Goal: Check status: Check status

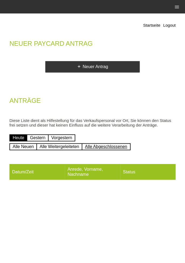
click at [115, 149] on link "Alle Abgeschlossenen" at bounding box center [106, 146] width 49 height 7
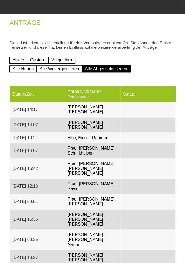
scroll to position [75, 0]
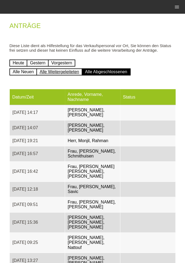
click at [52, 76] on link "Alle Weitergeleiteten" at bounding box center [59, 71] width 46 height 7
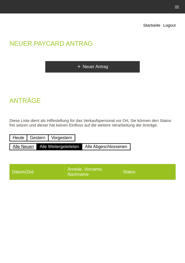
click at [20, 150] on link "Alle Neuen" at bounding box center [23, 146] width 28 height 7
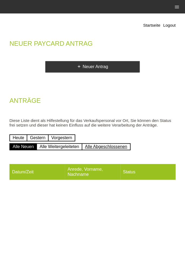
click at [115, 147] on link "Alle Abgeschlossenen" at bounding box center [106, 146] width 49 height 7
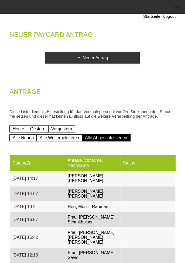
scroll to position [6, 0]
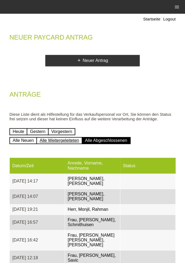
click at [56, 142] on link "Alle Weitergeleiteten" at bounding box center [59, 140] width 46 height 7
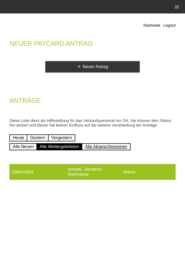
click at [111, 148] on link "Alle Abgeschlossenen" at bounding box center [106, 146] width 49 height 7
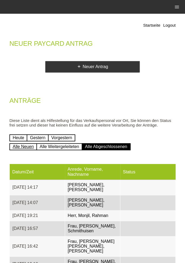
click at [17, 149] on link "Alle Neuen" at bounding box center [23, 146] width 28 height 7
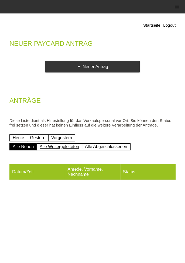
click at [53, 148] on link "Alle Weitergeleiteten" at bounding box center [59, 146] width 46 height 7
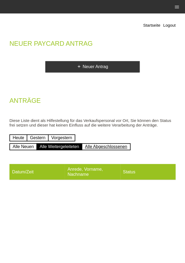
click at [108, 148] on link "Alle Abgeschlossenen" at bounding box center [106, 146] width 49 height 7
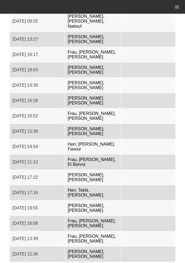
scroll to position [325, 0]
